Goal: Task Accomplishment & Management: Complete application form

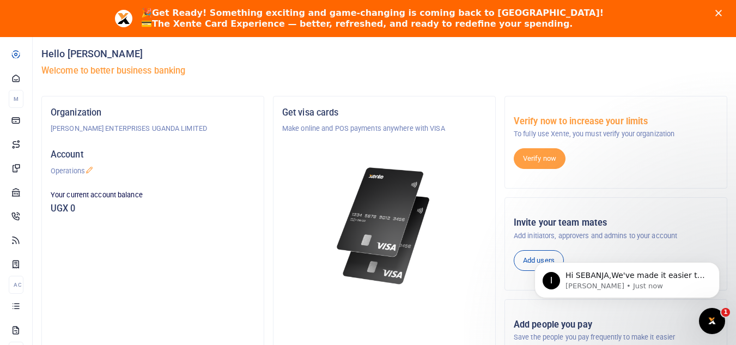
scroll to position [54, 0]
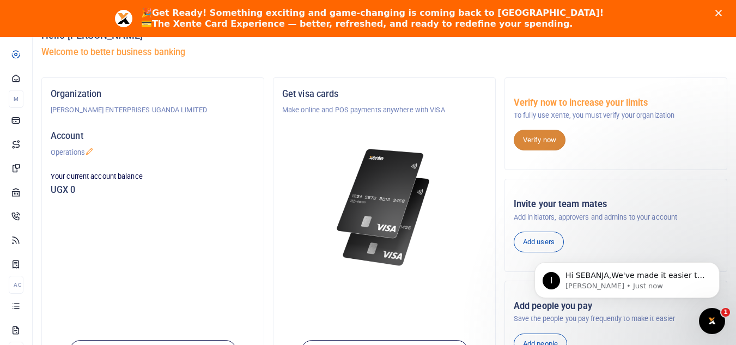
click at [550, 140] on link "Verify now" at bounding box center [540, 140] width 52 height 21
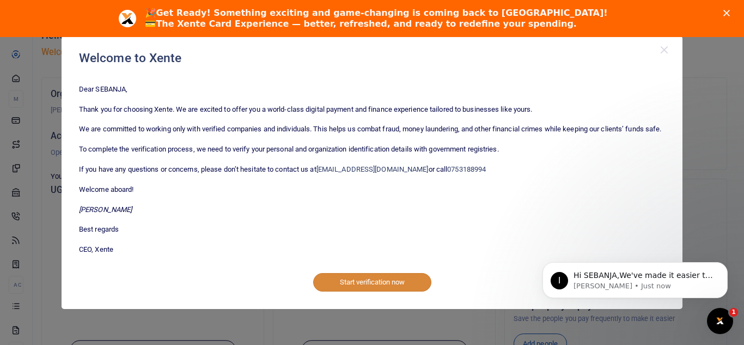
click at [383, 288] on button "Start verification now" at bounding box center [372, 282] width 118 height 19
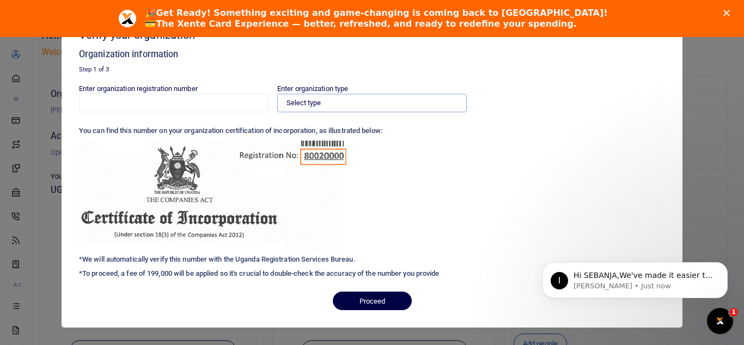
click at [314, 104] on select "Select type Private Limited Company by shares Private Limited Company by guaran…" at bounding box center [372, 103] width 190 height 19
select select "Limited Liability Partnership"
click at [277, 94] on select "Select type Private Limited Company by shares Private Limited Company by guaran…" at bounding box center [372, 103] width 190 height 19
click at [198, 107] on input "Enter organization registration number" at bounding box center [174, 103] width 190 height 19
type input "80034863966488"
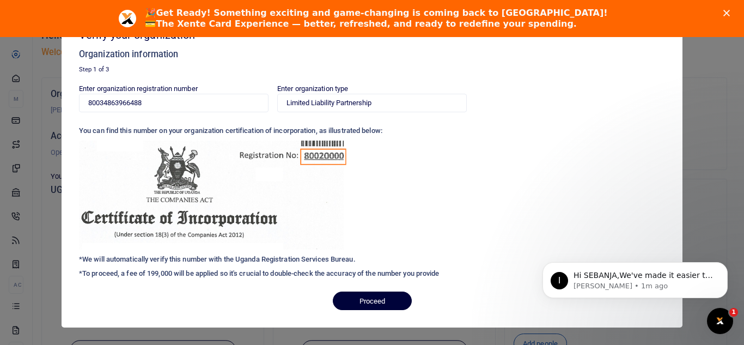
click at [394, 299] on button "Proceed" at bounding box center [372, 300] width 79 height 19
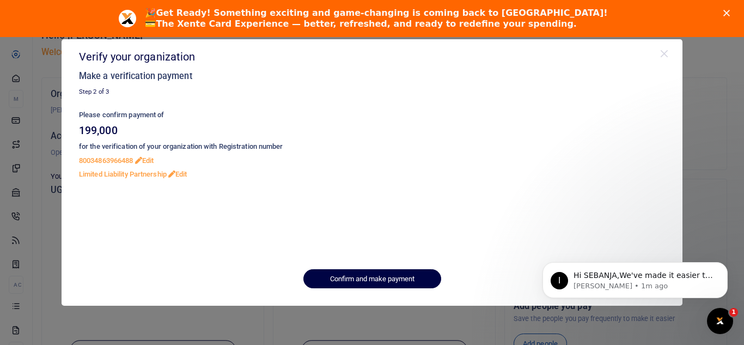
click at [726, 12] on icon "Close" at bounding box center [726, 13] width 7 height 7
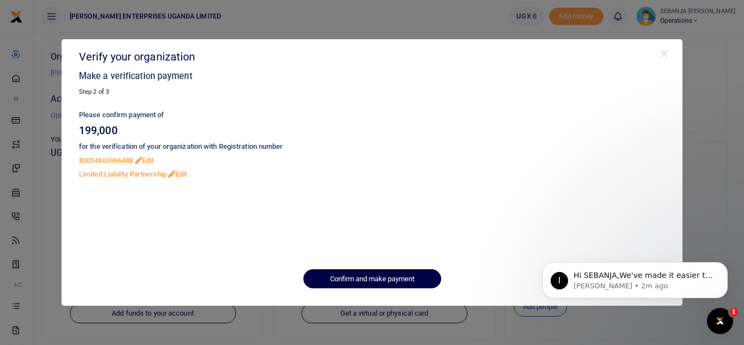
click at [666, 59] on div at bounding box center [664, 54] width 11 height 12
click at [665, 50] on button "Close" at bounding box center [664, 53] width 11 height 11
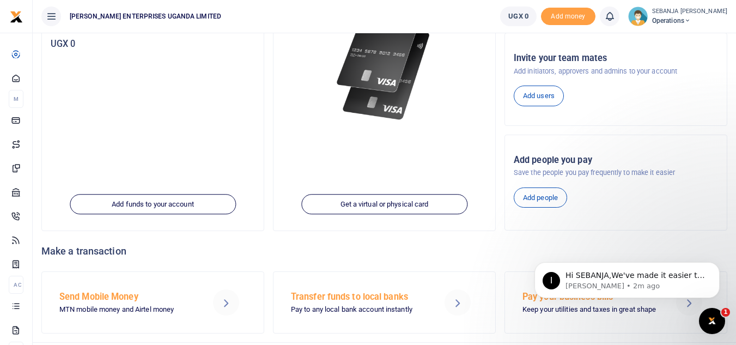
scroll to position [189, 0]
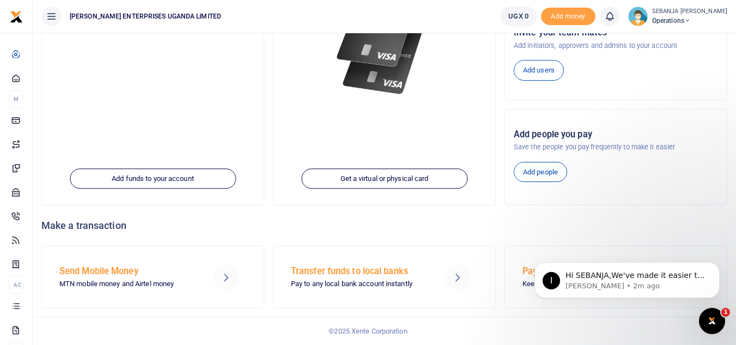
click at [231, 275] on icon at bounding box center [225, 276] width 13 height 13
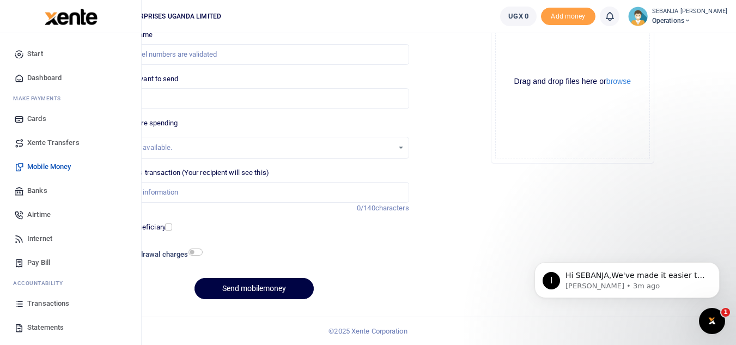
click at [44, 81] on span "Dashboard" at bounding box center [44, 77] width 34 height 11
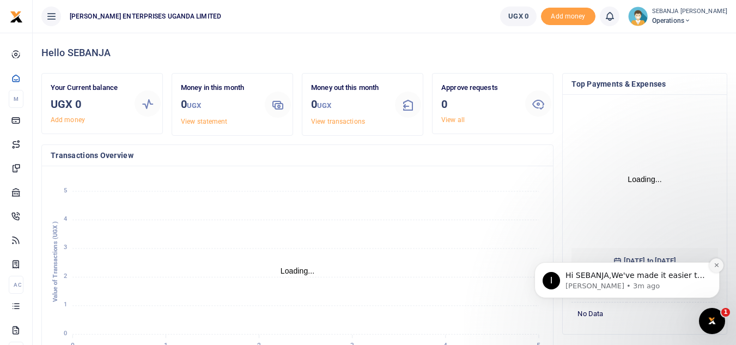
click at [718, 262] on icon "Dismiss notification" at bounding box center [716, 265] width 6 height 6
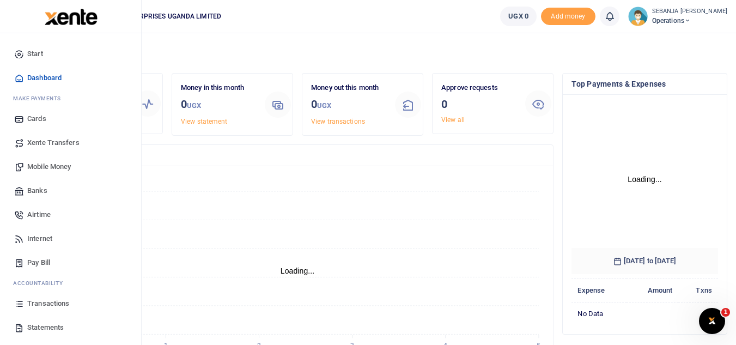
click at [69, 141] on span "Xente Transfers" at bounding box center [53, 142] width 52 height 11
